Goal: Task Accomplishment & Management: Use online tool/utility

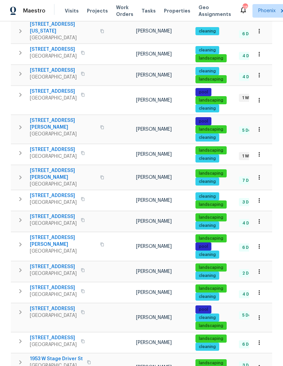
scroll to position [252, 0]
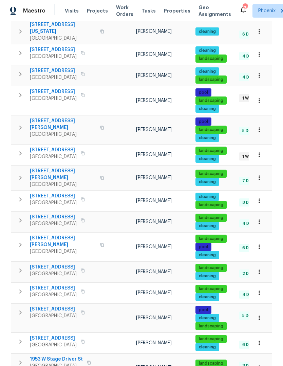
click at [22, 267] on icon "button" at bounding box center [20, 271] width 8 height 8
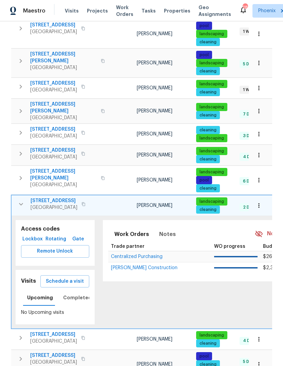
scroll to position [319, 0]
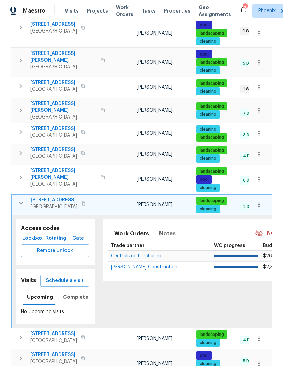
click at [21, 200] on icon "button" at bounding box center [21, 204] width 8 height 8
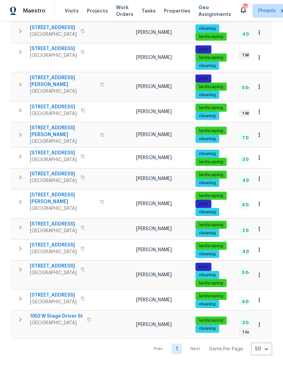
scroll to position [252, 0]
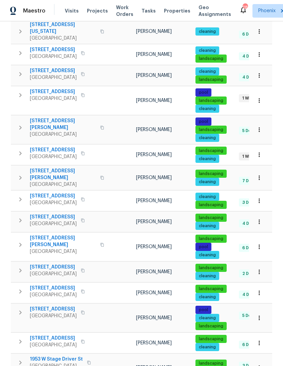
click at [259, 270] on icon "button" at bounding box center [258, 272] width 1 height 4
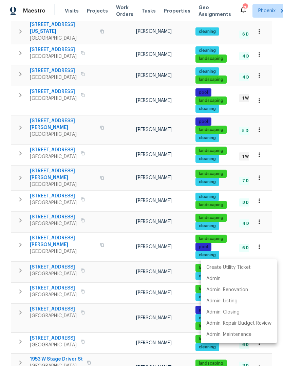
click at [22, 222] on div at bounding box center [141, 183] width 283 height 366
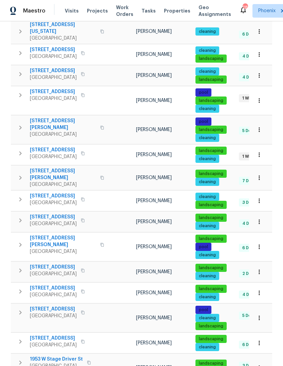
click at [21, 269] on icon "button" at bounding box center [20, 271] width 2 height 4
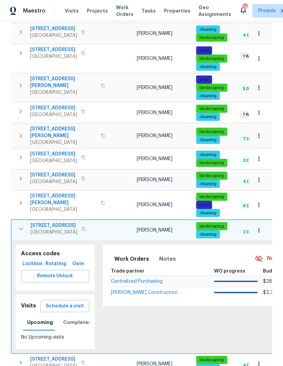
scroll to position [307, 0]
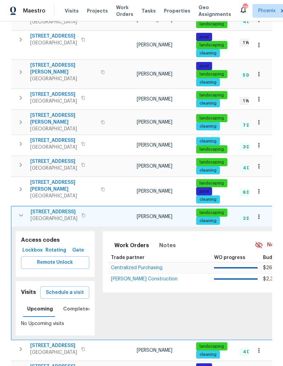
click at [75, 289] on span "Schedule a visit" at bounding box center [65, 293] width 38 height 8
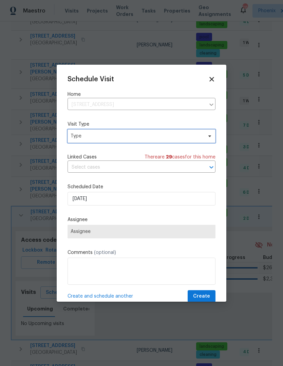
click at [173, 135] on span "Type" at bounding box center [137, 136] width 132 height 7
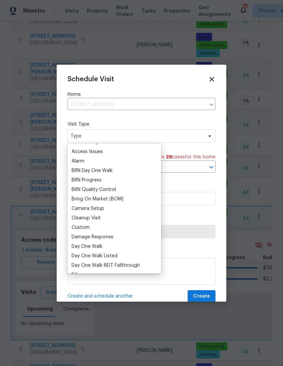
scroll to position [27, 0]
click at [84, 228] on div "Custom" at bounding box center [81, 227] width 18 height 7
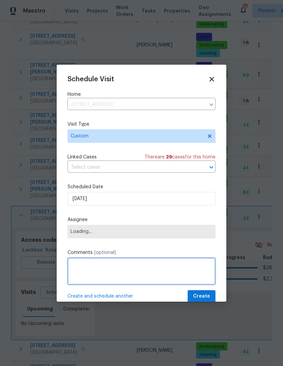
click at [126, 276] on textarea at bounding box center [141, 271] width 148 height 27
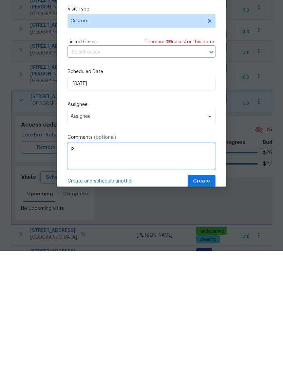
scroll to position [23, 0]
type textarea "Property walk"
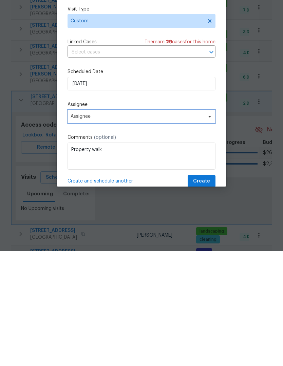
click at [193, 229] on span "Assignee" at bounding box center [137, 231] width 133 height 5
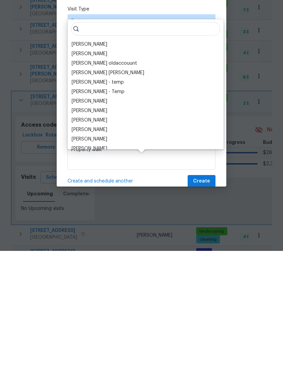
click at [94, 156] on div "[PERSON_NAME]" at bounding box center [90, 159] width 36 height 7
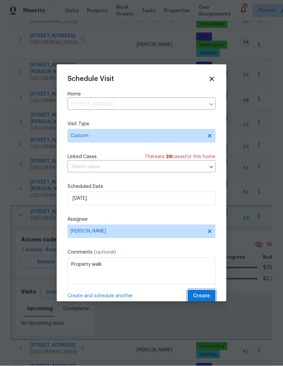
click at [208, 298] on span "Create" at bounding box center [201, 297] width 17 height 8
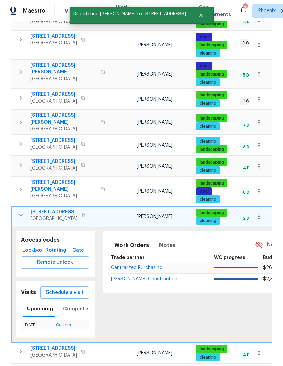
click at [18, 212] on icon "button" at bounding box center [21, 216] width 8 height 8
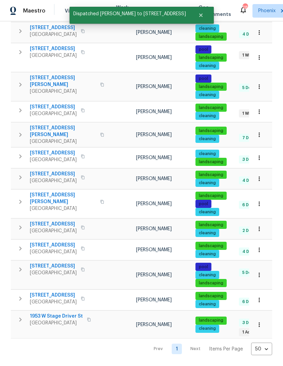
scroll to position [252, 0]
